Goal: Information Seeking & Learning: Check status

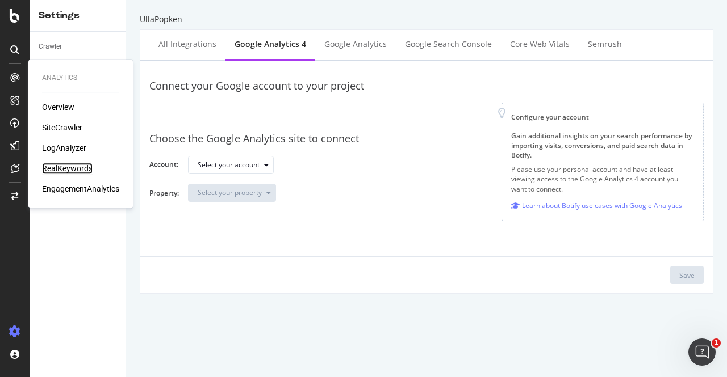
click at [64, 167] on div "RealKeywords" at bounding box center [67, 168] width 51 height 11
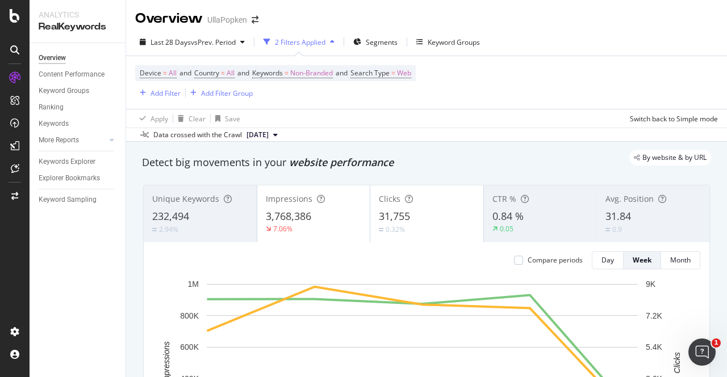
click at [305, 214] on span "3,768,386" at bounding box center [288, 216] width 45 height 14
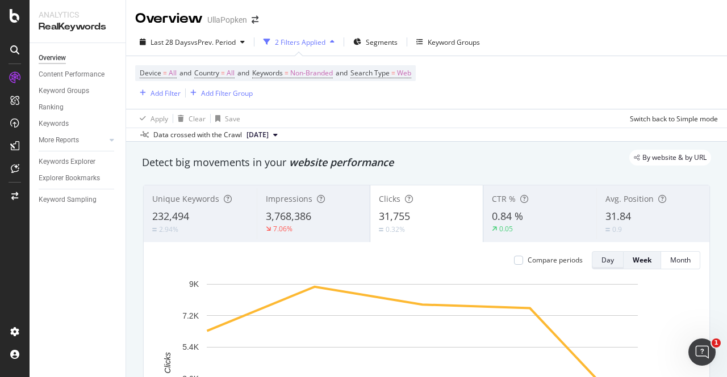
click at [601, 257] on div "Day" at bounding box center [607, 260] width 12 height 10
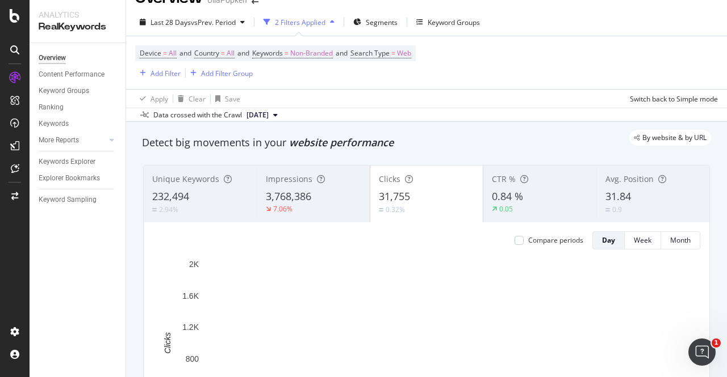
scroll to position [15, 0]
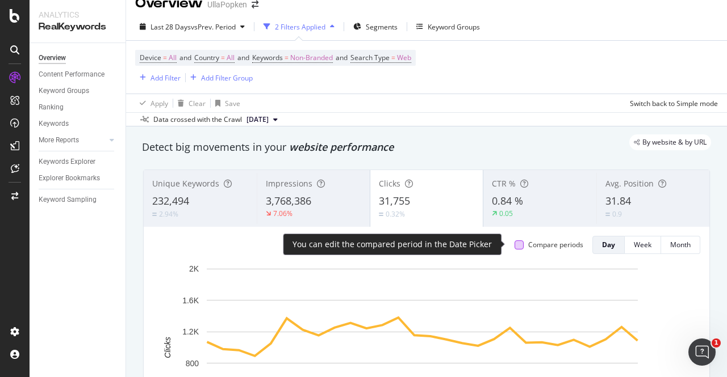
click at [514, 247] on div at bounding box center [518, 245] width 9 height 9
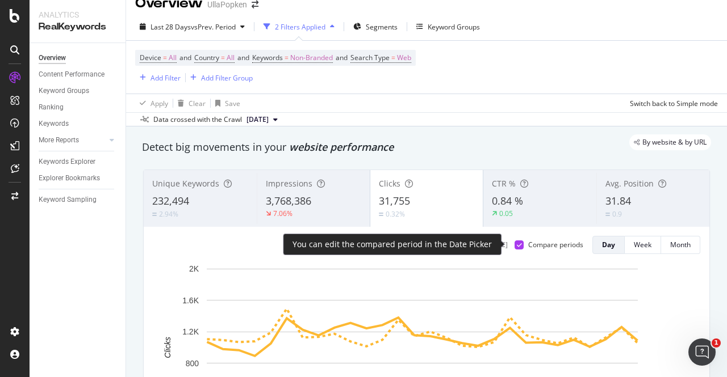
click at [517, 246] on icon at bounding box center [519, 245] width 5 height 6
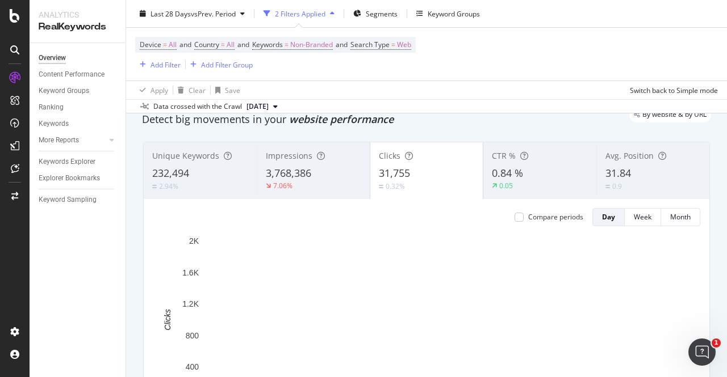
scroll to position [0, 0]
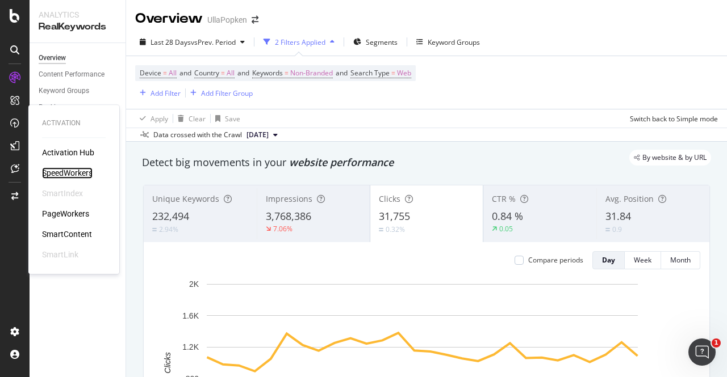
click at [57, 173] on div "SpeedWorkers" at bounding box center [67, 172] width 51 height 11
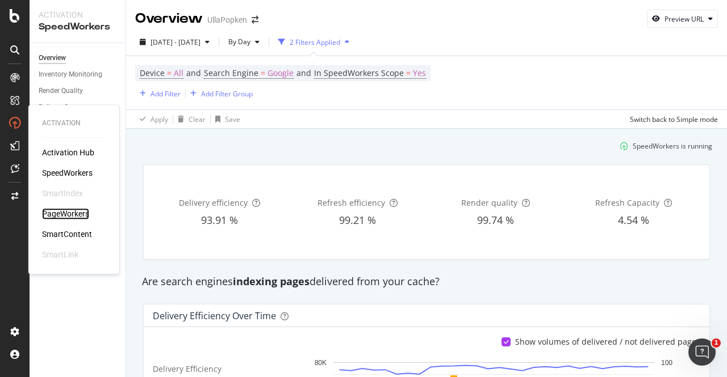
click at [65, 217] on div "PageWorkers" at bounding box center [65, 213] width 47 height 11
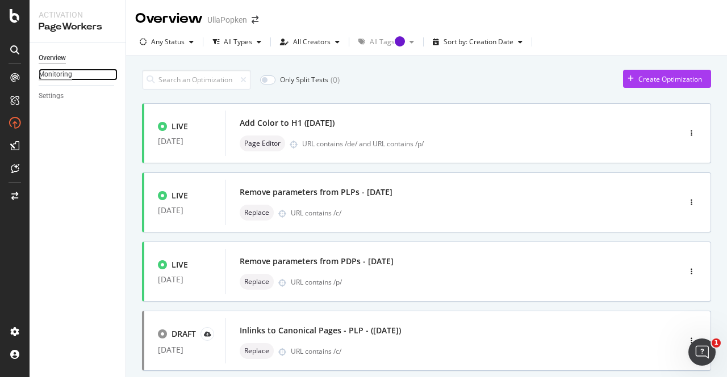
click at [52, 70] on div "Monitoring" at bounding box center [55, 75] width 33 height 12
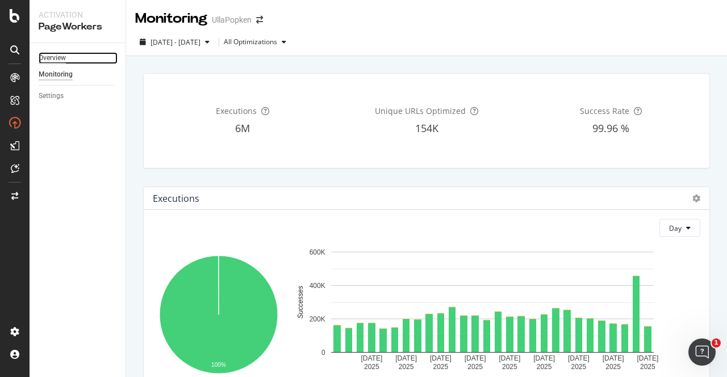
click at [44, 61] on div "Overview" at bounding box center [52, 58] width 27 height 12
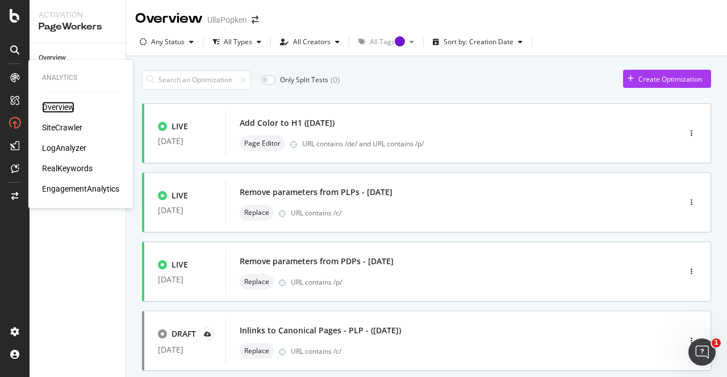
click at [61, 113] on div "Overview" at bounding box center [58, 107] width 32 height 11
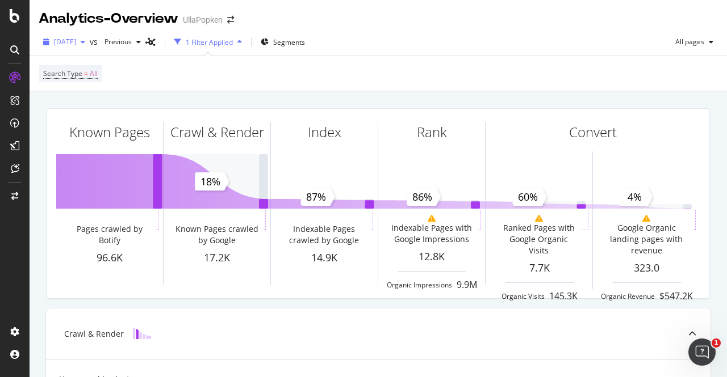
click at [76, 42] on span "[DATE]" at bounding box center [65, 42] width 22 height 10
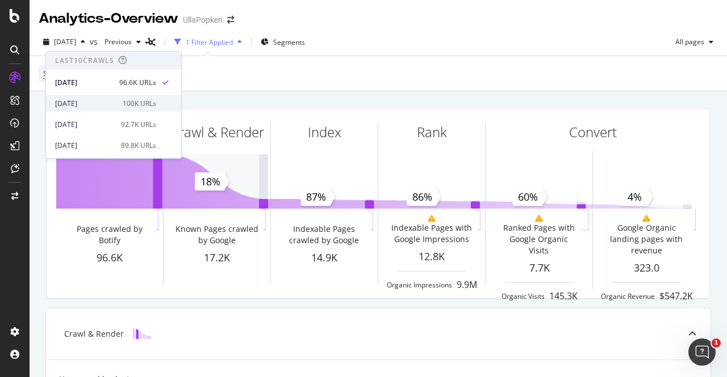
click at [86, 99] on div "[DATE]" at bounding box center [85, 104] width 61 height 10
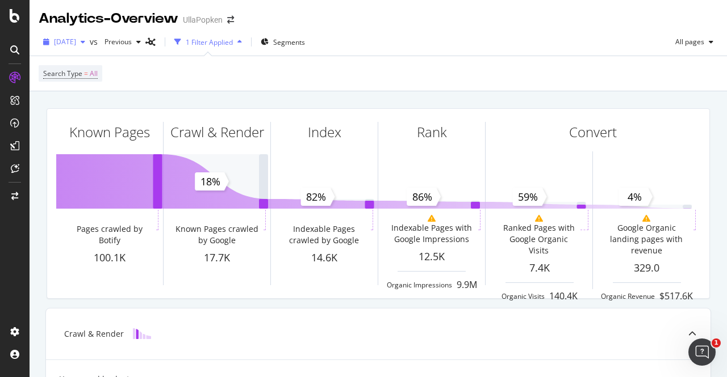
click at [76, 40] on span "[DATE]" at bounding box center [65, 42] width 22 height 10
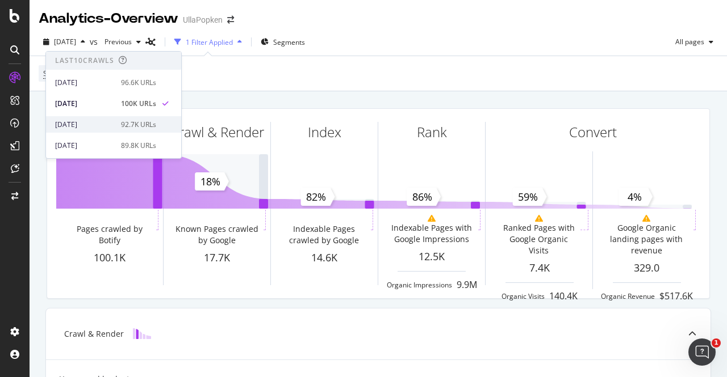
click at [91, 120] on div "[DATE]" at bounding box center [84, 125] width 59 height 10
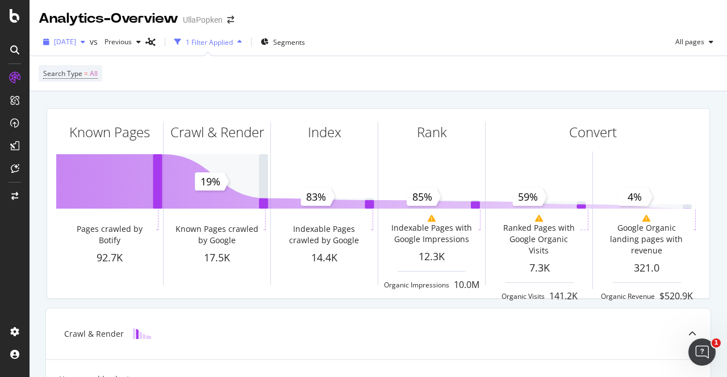
click at [85, 43] on icon "button" at bounding box center [83, 42] width 5 height 7
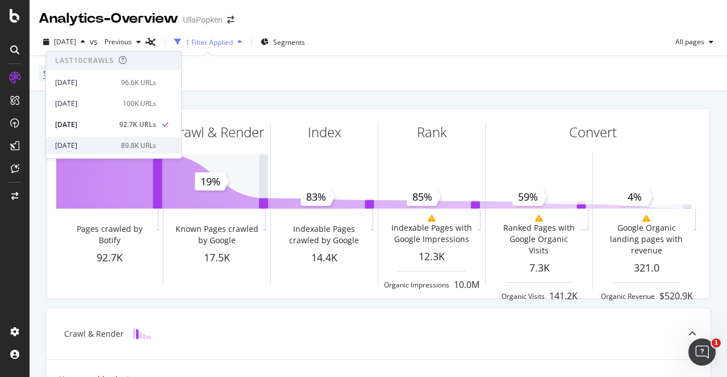
click at [100, 141] on div "[DATE]" at bounding box center [84, 146] width 59 height 10
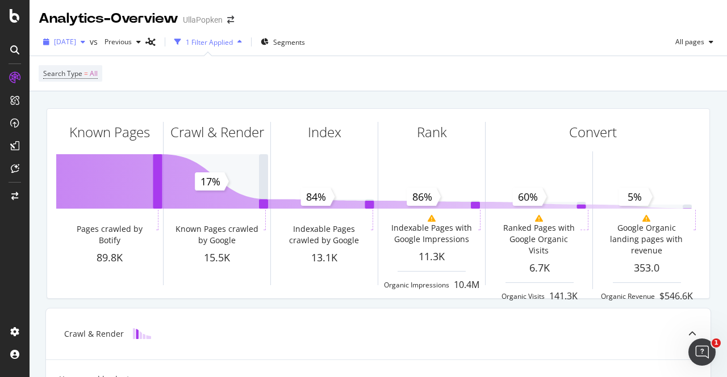
click at [90, 43] on div "button" at bounding box center [83, 42] width 14 height 7
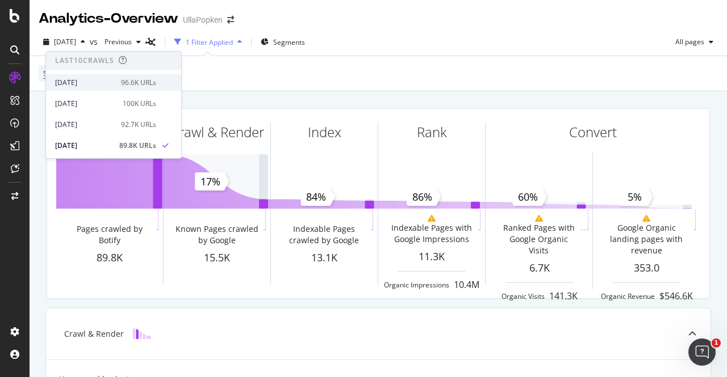
click at [128, 80] on div "96.6K URLs" at bounding box center [138, 83] width 35 height 10
